Goal: Task Accomplishment & Management: Use online tool/utility

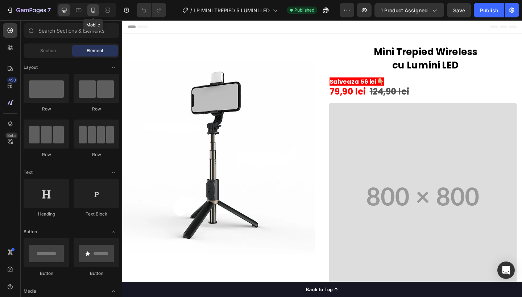
click at [94, 8] on icon at bounding box center [93, 10] width 4 height 5
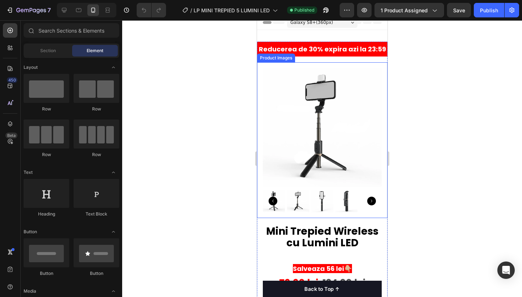
scroll to position [5, 0]
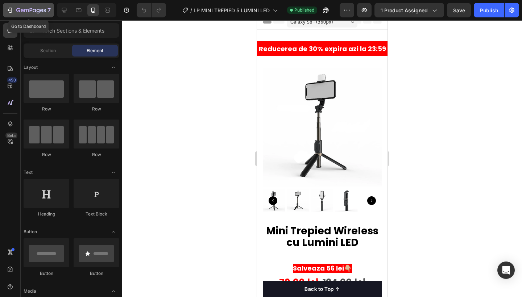
click at [23, 9] on icon "button" at bounding box center [22, 10] width 3 height 3
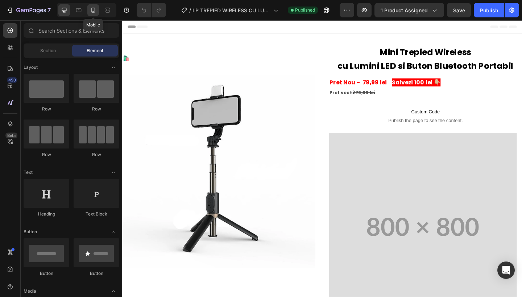
click at [99, 12] on div at bounding box center [93, 10] width 12 height 12
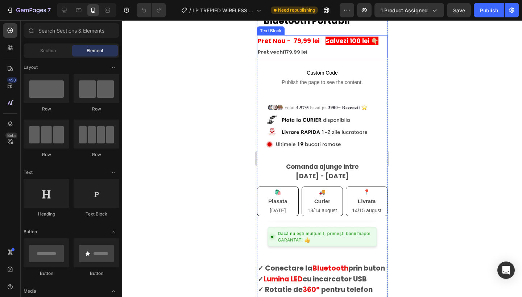
scroll to position [243, 0]
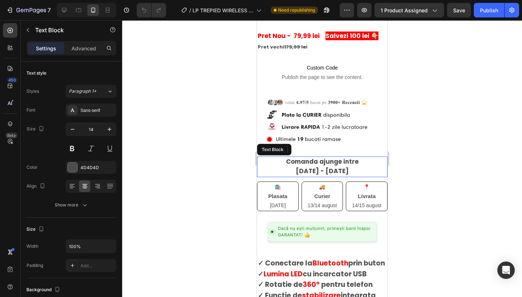
click at [296, 172] on strong "[DATE] - [DATE]" at bounding box center [322, 171] width 53 height 9
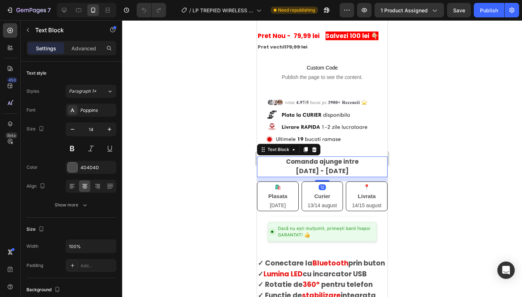
click at [296, 170] on strong "[DATE] - [DATE]" at bounding box center [322, 171] width 53 height 9
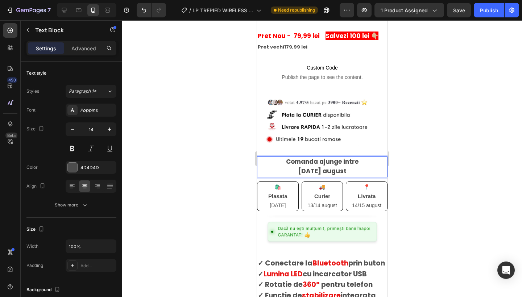
click at [332, 169] on strong "[DATE] august" at bounding box center [322, 171] width 49 height 9
click at [271, 206] on p "[DATE]" at bounding box center [278, 205] width 40 height 9
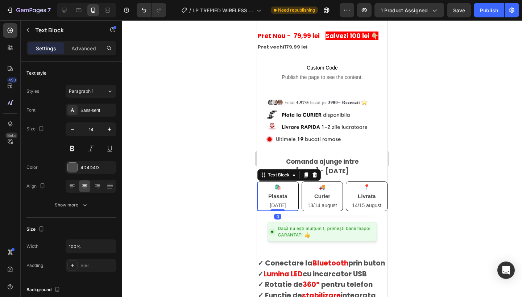
click at [272, 205] on p "[DATE]" at bounding box center [278, 205] width 40 height 9
click at [311, 203] on p "13/14 august" at bounding box center [323, 205] width 40 height 9
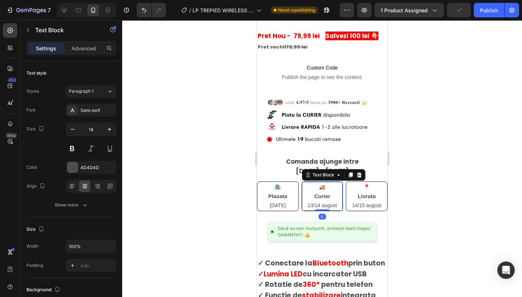
click at [311, 203] on p "13/14 august" at bounding box center [323, 205] width 40 height 9
click at [321, 203] on p "28/14 august" at bounding box center [323, 205] width 40 height 9
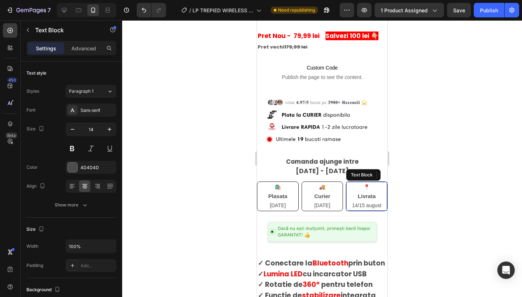
click at [358, 204] on p "14/15 august" at bounding box center [367, 205] width 40 height 9
click at [366, 205] on p "28 - [DATE]" at bounding box center [367, 205] width 40 height 9
click at [435, 200] on div at bounding box center [322, 158] width 400 height 277
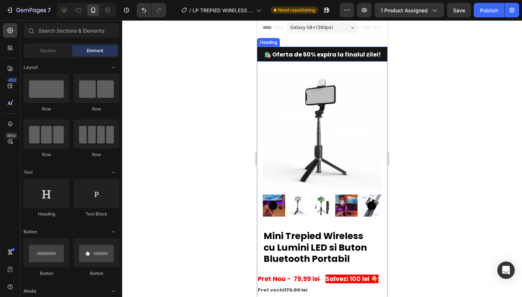
scroll to position [0, 0]
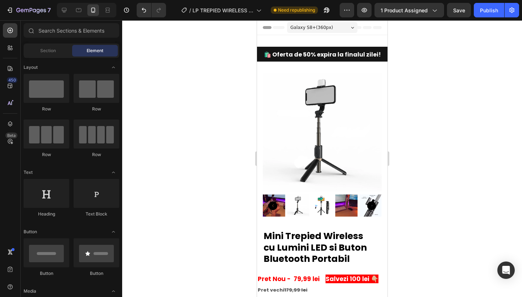
click at [317, 28] on span "Galaxy S8+ ( 360 px)" at bounding box center [311, 27] width 43 height 7
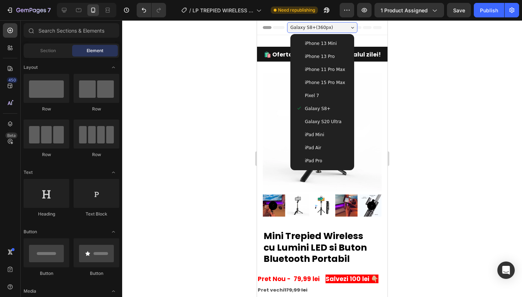
click at [303, 110] on div "Galaxy S8+" at bounding box center [322, 108] width 52 height 7
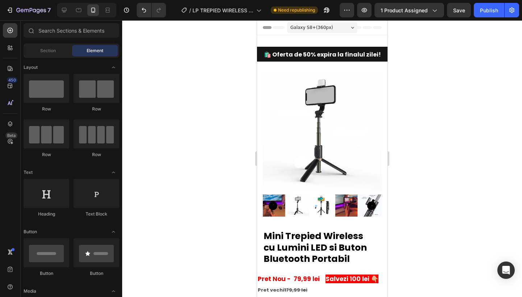
click at [316, 26] on span "Galaxy S8+ ( 360 px)" at bounding box center [311, 27] width 43 height 7
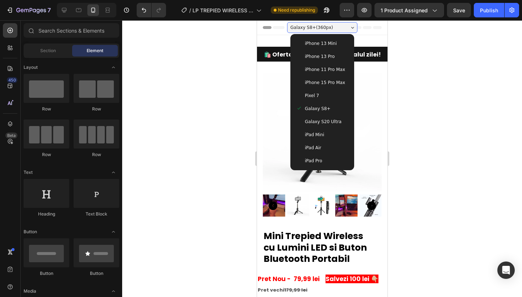
click at [314, 73] on span "iPhone 11 Pro Max" at bounding box center [325, 69] width 40 height 7
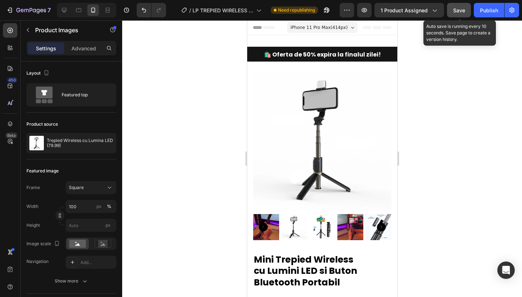
click at [455, 13] on span "Save" at bounding box center [459, 10] width 12 height 6
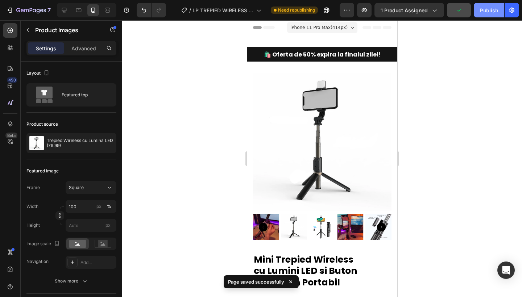
click at [486, 14] on button "Publish" at bounding box center [489, 10] width 30 height 15
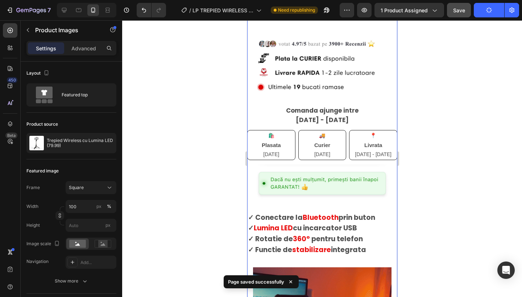
scroll to position [326, 0]
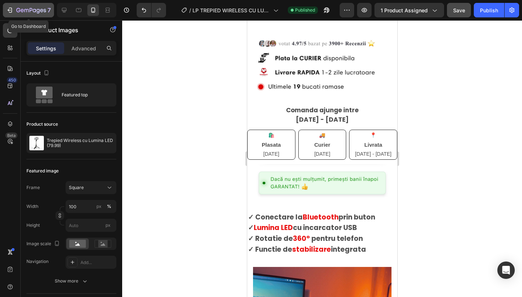
click at [15, 10] on div "7" at bounding box center [28, 10] width 45 height 9
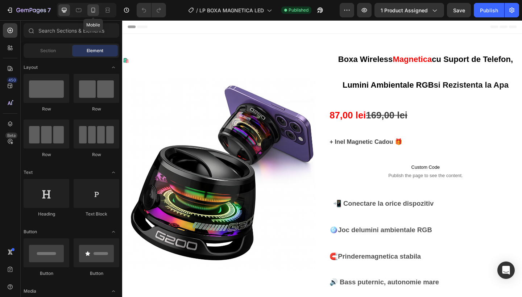
click at [92, 9] on icon at bounding box center [93, 10] width 7 height 7
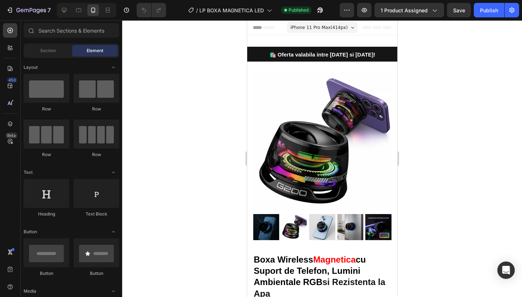
click at [325, 25] on span "iPhone 11 Pro Max ( 414 px)" at bounding box center [318, 27] width 57 height 7
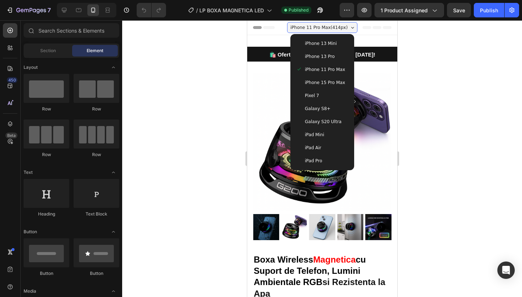
click at [314, 107] on span "Galaxy S8+" at bounding box center [318, 108] width 26 height 7
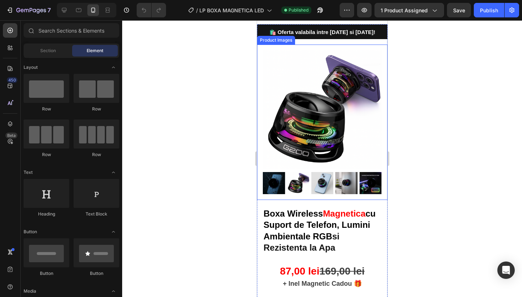
scroll to position [23, 0]
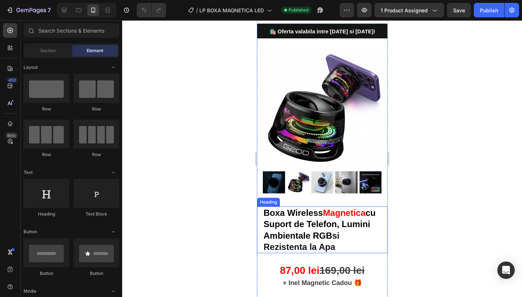
click at [363, 212] on strong "Magnetica" at bounding box center [344, 213] width 42 height 10
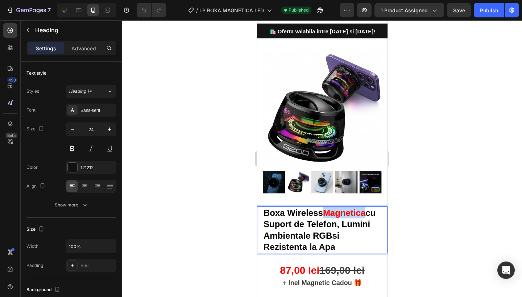
drag, startPoint x: 367, startPoint y: 211, endPoint x: 325, endPoint y: 210, distance: 42.5
click at [325, 210] on p "Boxa Wireless Magnetica cu Suport de Telefon, Lumini Ambientale RGB si Rezisten…" at bounding box center [322, 229] width 118 height 45
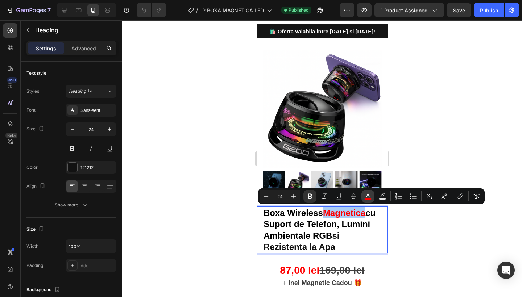
click at [362, 197] on button "color" at bounding box center [368, 196] width 13 height 13
type input "FF0000"
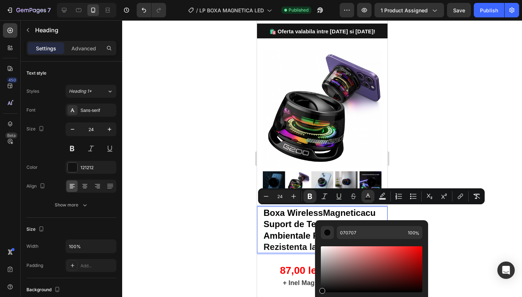
drag, startPoint x: 343, startPoint y: 252, endPoint x: 316, endPoint y: 293, distance: 49.1
click at [316, 292] on div "070707 100 %" at bounding box center [371, 267] width 113 height 92
type input "020202"
click at [412, 167] on div at bounding box center [322, 158] width 400 height 277
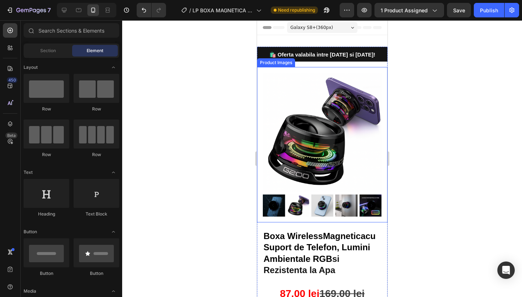
scroll to position [0, 0]
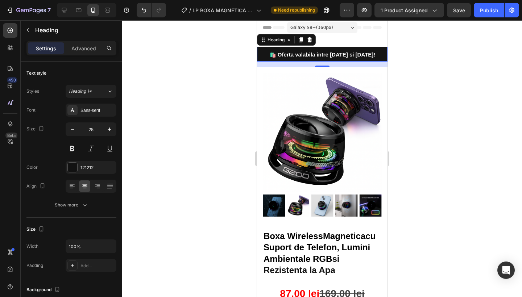
click at [328, 53] on strong "🛍️ Oferta valabila intre 21 august si 22 august!" at bounding box center [322, 55] width 106 height 6
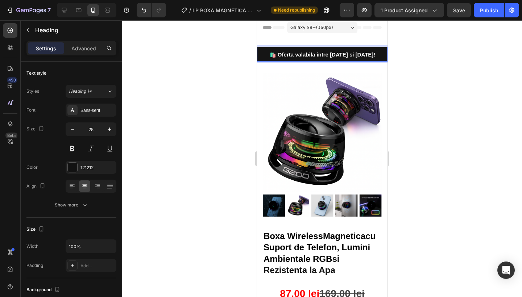
drag, startPoint x: 382, startPoint y: 55, endPoint x: 308, endPoint y: 54, distance: 74.0
click at [309, 54] on strong "🛍️ Oferta valabila intre 21 august si 22 august!" at bounding box center [322, 55] width 106 height 6
click at [221, 61] on div at bounding box center [322, 158] width 400 height 277
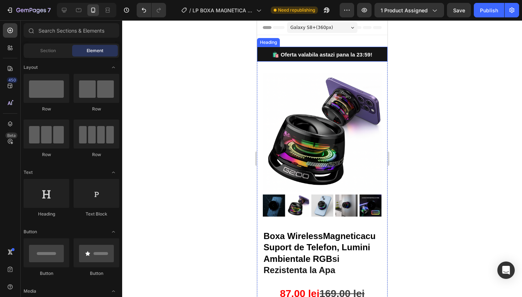
click at [370, 54] on strong "🛍️ Oferta valabila astazi pana la 23:59!" at bounding box center [322, 55] width 100 height 6
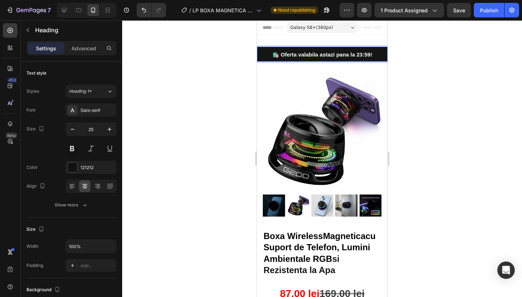
click at [370, 54] on strong "🛍️ Oferta valabila astazi pana la 23:59!" at bounding box center [322, 55] width 100 height 6
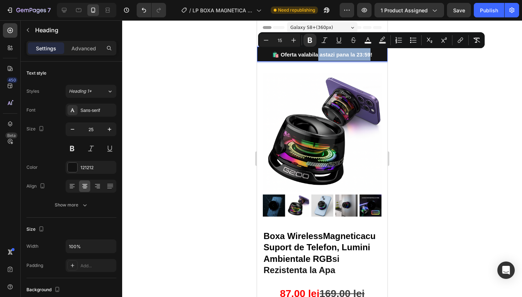
drag, startPoint x: 370, startPoint y: 54, endPoint x: 318, endPoint y: 56, distance: 51.6
click at [318, 56] on strong "🛍️ Oferta valabila astazi pana la 23:59!" at bounding box center [322, 55] width 100 height 6
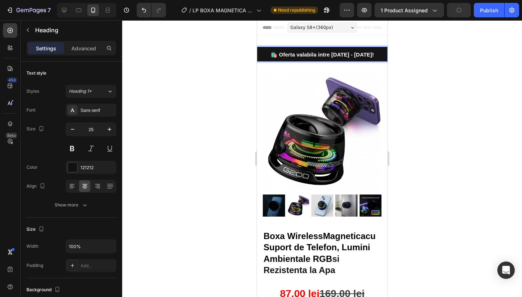
click at [383, 54] on p "🛍️ Oferta valabila intre 26 august - 27 august!" at bounding box center [322, 54] width 129 height 13
click at [337, 26] on div "Galaxy S8+ ( 360 px)" at bounding box center [322, 27] width 70 height 11
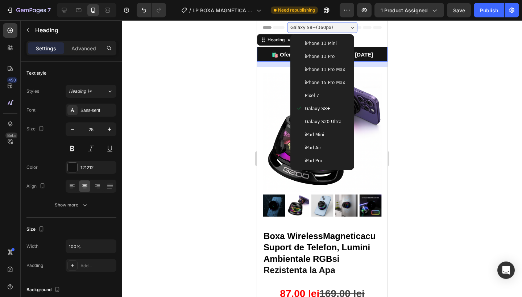
click at [314, 93] on span "Pixel 7" at bounding box center [312, 95] width 14 height 7
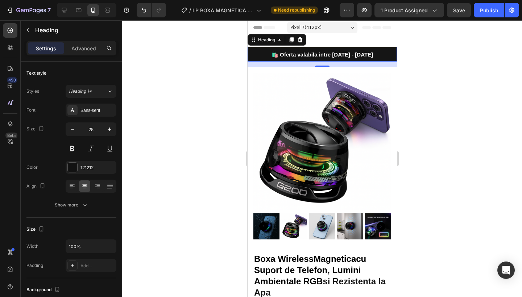
click at [316, 25] on span "Pixel 7 ( 412 px)" at bounding box center [305, 27] width 31 height 7
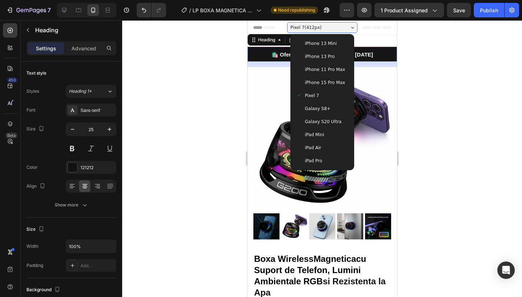
click at [315, 107] on span "Galaxy S8+" at bounding box center [318, 108] width 26 height 7
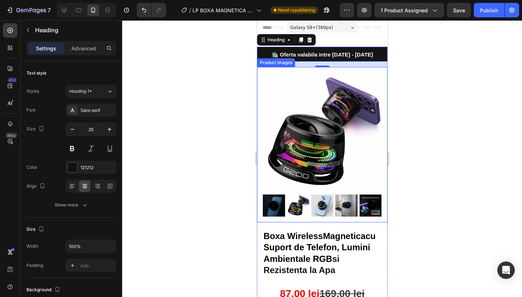
click at [408, 102] on div at bounding box center [322, 158] width 400 height 277
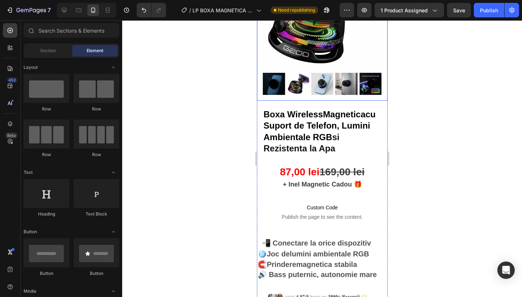
scroll to position [122, 0]
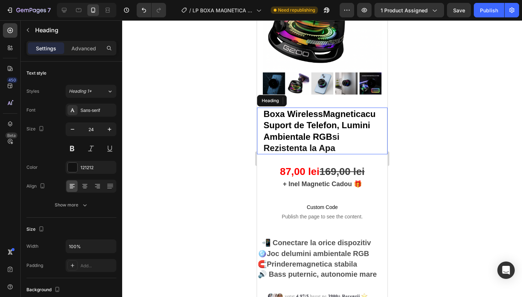
click at [328, 137] on strong "cu Suport de Telefon, Lumini Ambientale RGB" at bounding box center [319, 125] width 112 height 32
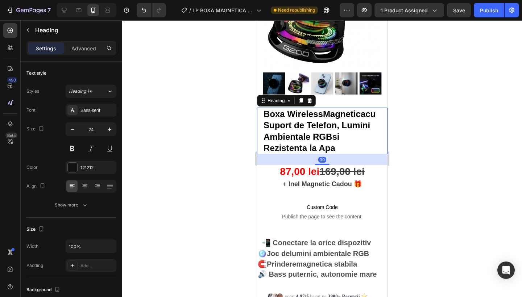
click at [332, 136] on strong "cu Suport de Telefon, Lumini Ambientale RGB" at bounding box center [319, 125] width 112 height 32
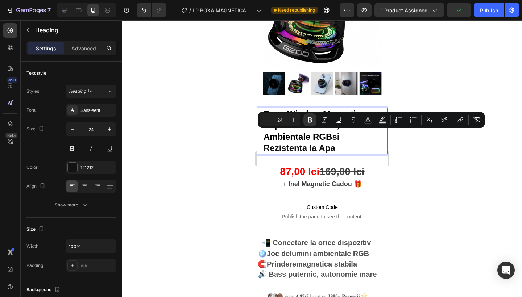
click at [334, 136] on strong "si Rezistenta la Apa" at bounding box center [301, 142] width 76 height 21
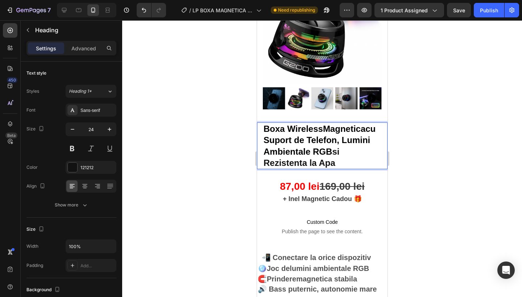
scroll to position [107, 0]
click at [326, 128] on strong "Magnetica" at bounding box center [344, 129] width 42 height 10
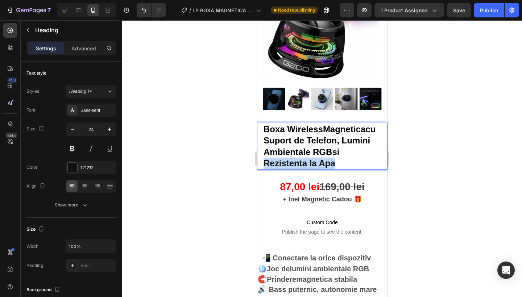
drag, startPoint x: 345, startPoint y: 162, endPoint x: 266, endPoint y: 162, distance: 79.8
click at [266, 163] on p "Boxa Wireless Magnetica cu Suport de Telefon, Lumini Ambientale RGB si Rezisten…" at bounding box center [322, 146] width 118 height 45
click at [327, 151] on strong "cu Suport de Telefon, Lumini Ambientale RGB" at bounding box center [319, 140] width 112 height 32
click at [293, 151] on strong "cu Suport de Telefon, Lumini Ambientale RGB" at bounding box center [319, 140] width 112 height 32
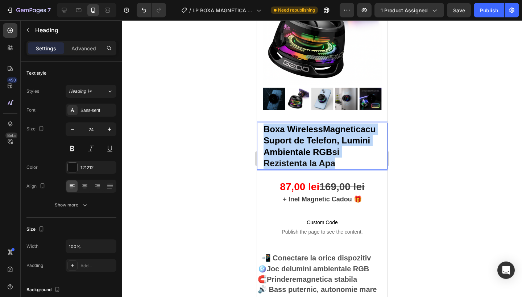
click at [293, 151] on strong "cu Suport de Telefon, Lumini Ambientale RGB" at bounding box center [319, 140] width 112 height 32
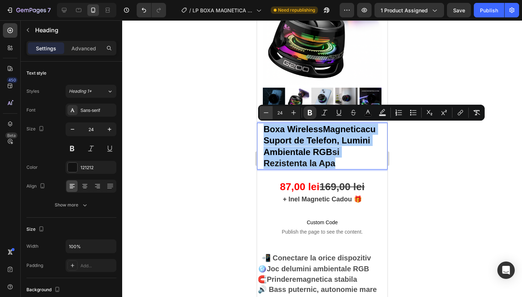
click at [267, 114] on icon "Editor contextual toolbar" at bounding box center [266, 112] width 7 height 7
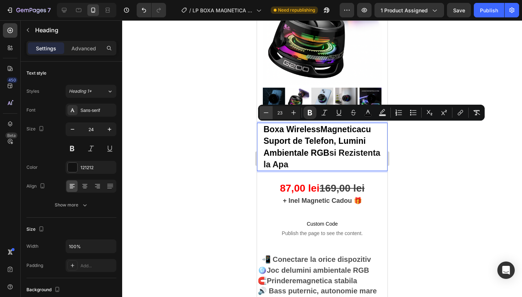
click at [267, 114] on icon "Editor contextual toolbar" at bounding box center [266, 112] width 7 height 7
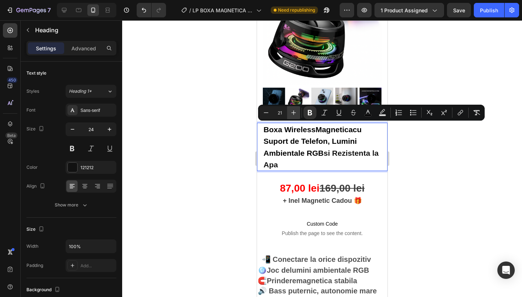
click at [293, 114] on icon "Editor contextual toolbar" at bounding box center [293, 112] width 7 height 7
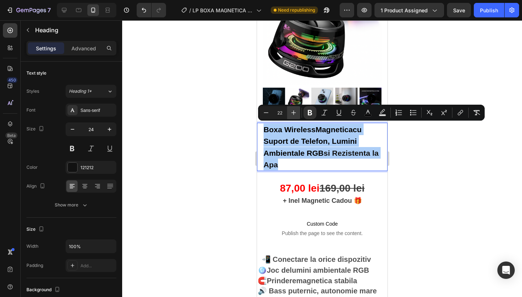
click at [293, 114] on icon "Editor contextual toolbar" at bounding box center [293, 112] width 7 height 7
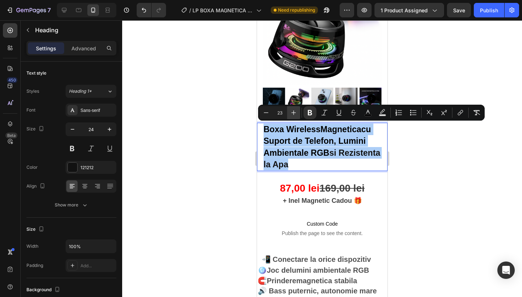
click at [293, 114] on icon "Editor contextual toolbar" at bounding box center [293, 112] width 7 height 7
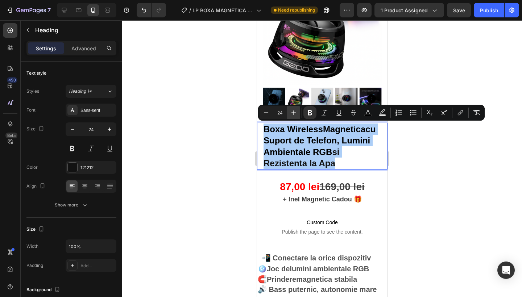
click at [293, 114] on icon "Editor contextual toolbar" at bounding box center [293, 112] width 7 height 7
click at [266, 115] on icon "Editor contextual toolbar" at bounding box center [266, 112] width 7 height 7
click at [292, 112] on icon "Editor contextual toolbar" at bounding box center [293, 112] width 7 height 7
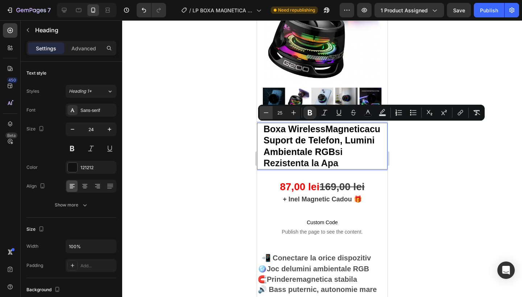
click at [270, 113] on button "Minus" at bounding box center [266, 112] width 13 height 13
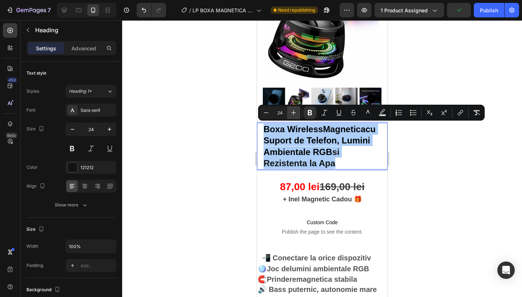
click at [294, 114] on icon "Editor contextual toolbar" at bounding box center [293, 112] width 7 height 7
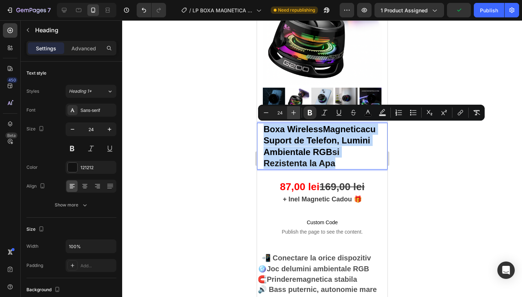
type input "25"
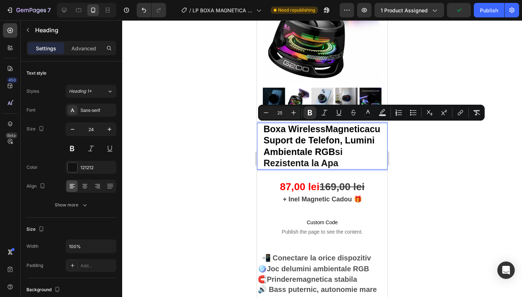
click at [216, 102] on div at bounding box center [322, 158] width 400 height 277
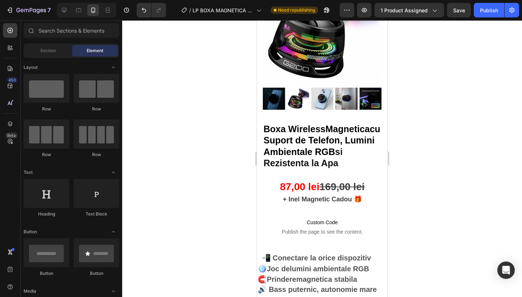
click at [429, 158] on div at bounding box center [322, 158] width 400 height 277
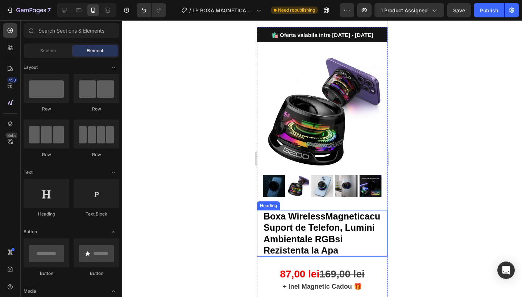
scroll to position [20, 0]
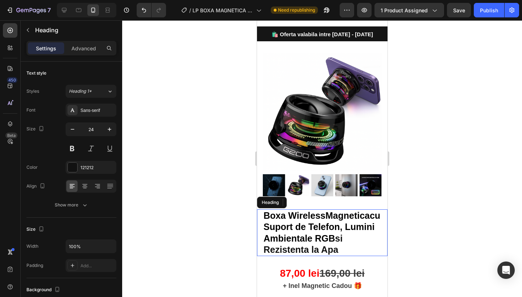
click at [306, 229] on strong "cu Suport de Telefon, Lumini Ambientale RGB" at bounding box center [321, 227] width 117 height 33
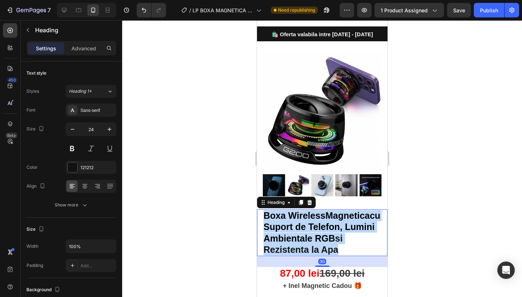
click at [306, 229] on strong "cu Suport de Telefon, Lumini Ambientale RGB" at bounding box center [321, 227] width 117 height 33
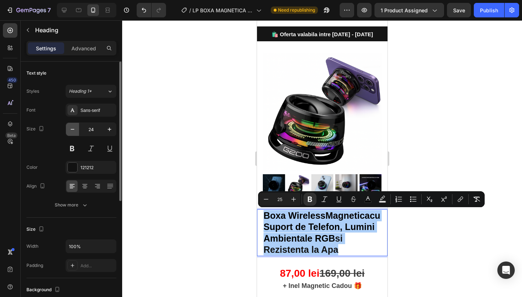
click at [71, 131] on icon "button" at bounding box center [72, 129] width 7 height 7
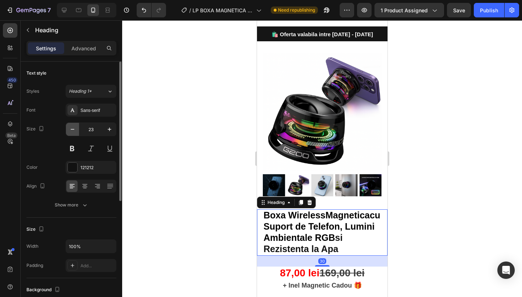
click at [71, 131] on icon "button" at bounding box center [72, 129] width 7 height 7
type input "22"
click at [196, 140] on div at bounding box center [322, 158] width 400 height 277
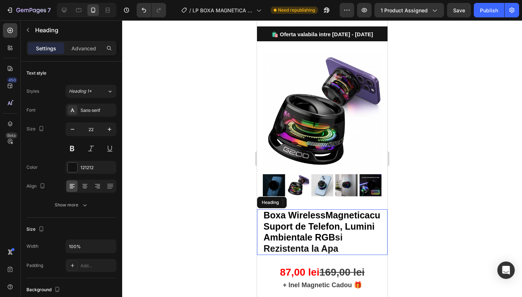
click at [365, 234] on strong "cu Suport de Telefon, Lumini Ambientale RGB" at bounding box center [321, 226] width 117 height 32
click at [366, 234] on strong "cu Suport de Telefon, Lumini Ambientale RGB" at bounding box center [321, 226] width 117 height 32
click at [202, 116] on div at bounding box center [322, 158] width 400 height 277
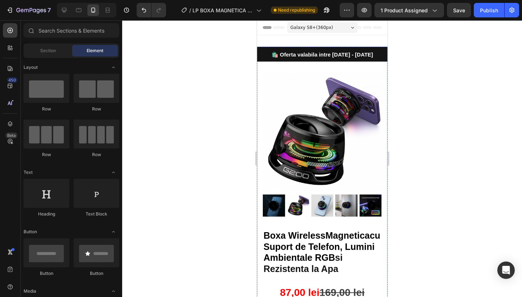
scroll to position [0, 0]
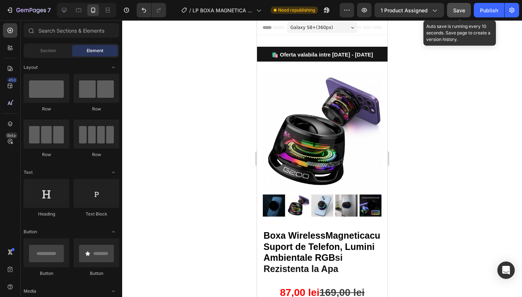
click at [458, 8] on span "Save" at bounding box center [459, 10] width 12 height 6
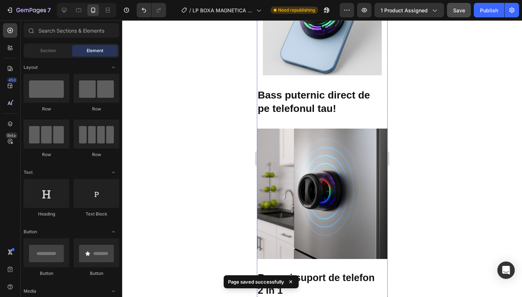
scroll to position [574, 0]
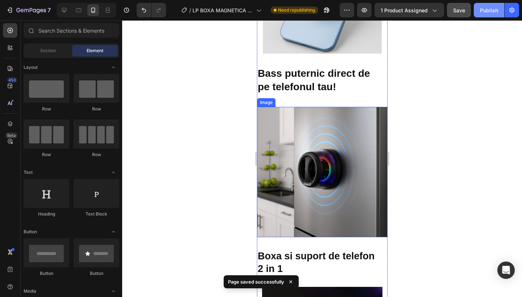
click at [481, 8] on div "Publish" at bounding box center [489, 11] width 18 height 8
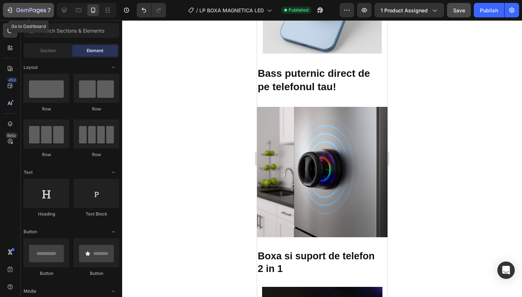
click at [14, 12] on div "7" at bounding box center [28, 10] width 45 height 9
